Goal: Task Accomplishment & Management: Manage account settings

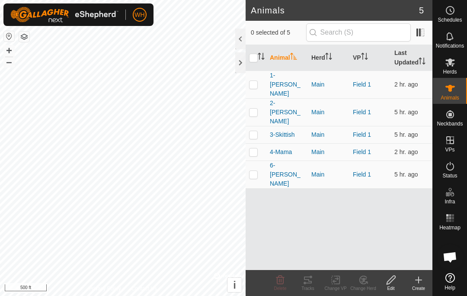
click at [251, 81] on p-checkbox at bounding box center [253, 84] width 9 height 7
checkbox input "true"
click at [257, 109] on p-checkbox at bounding box center [253, 112] width 9 height 7
checkbox input "true"
click at [257, 131] on p-checkbox at bounding box center [253, 134] width 9 height 7
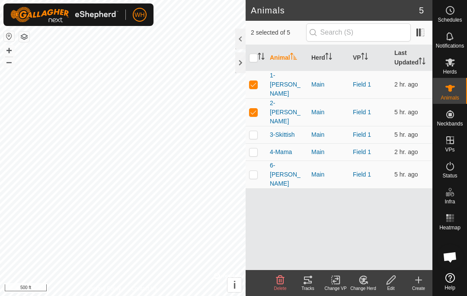
checkbox input "true"
click at [256, 143] on td at bounding box center [256, 151] width 21 height 17
checkbox input "true"
click at [260, 160] on td at bounding box center [256, 174] width 21 height 28
checkbox input "true"
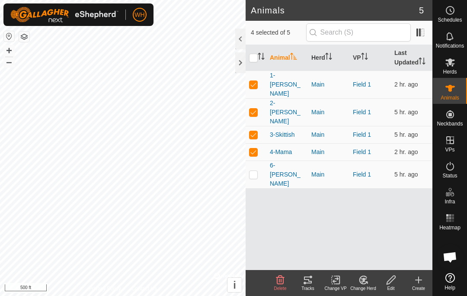
checkbox input "true"
click at [316, 283] on tracks-svg-icon at bounding box center [308, 280] width 28 height 10
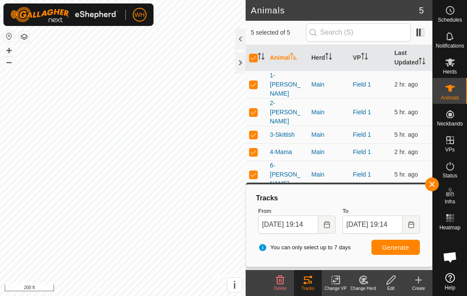
click at [431, 185] on span "button" at bounding box center [431, 184] width 7 height 7
